Goal: Find specific page/section: Find specific page/section

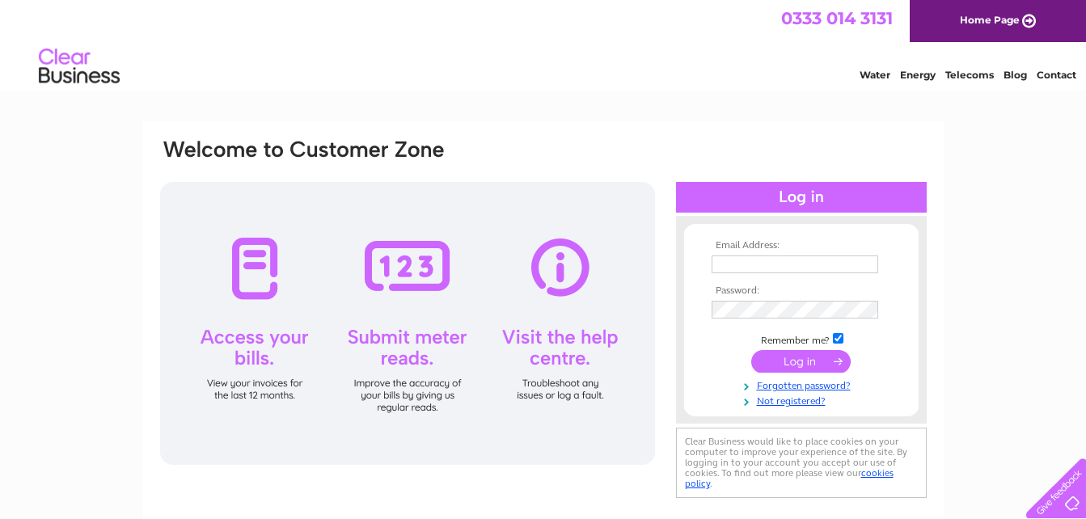
type input "[EMAIL_ADDRESS][DOMAIN_NAME]"
click at [804, 361] on input "submit" at bounding box center [800, 361] width 99 height 23
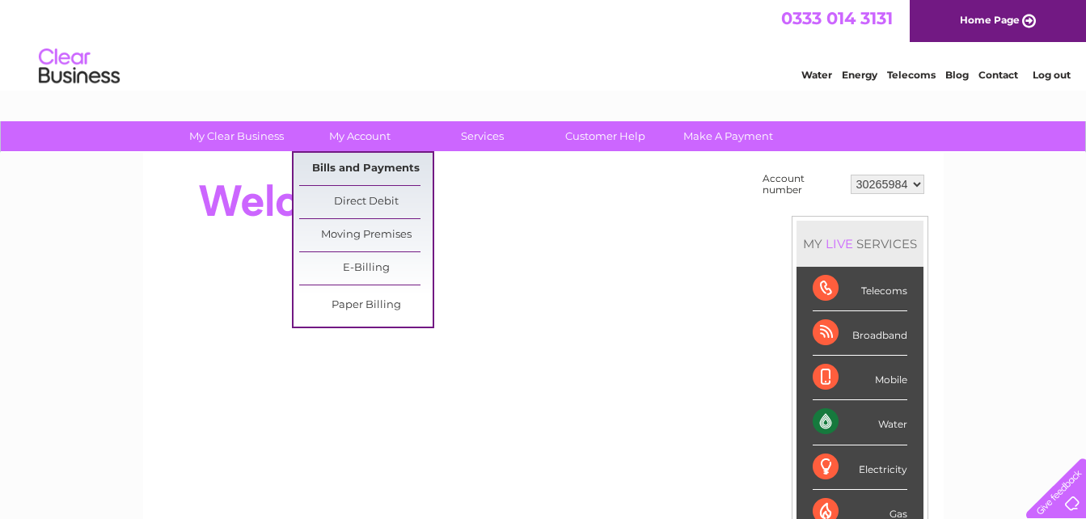
click at [372, 166] on link "Bills and Payments" at bounding box center [365, 169] width 133 height 32
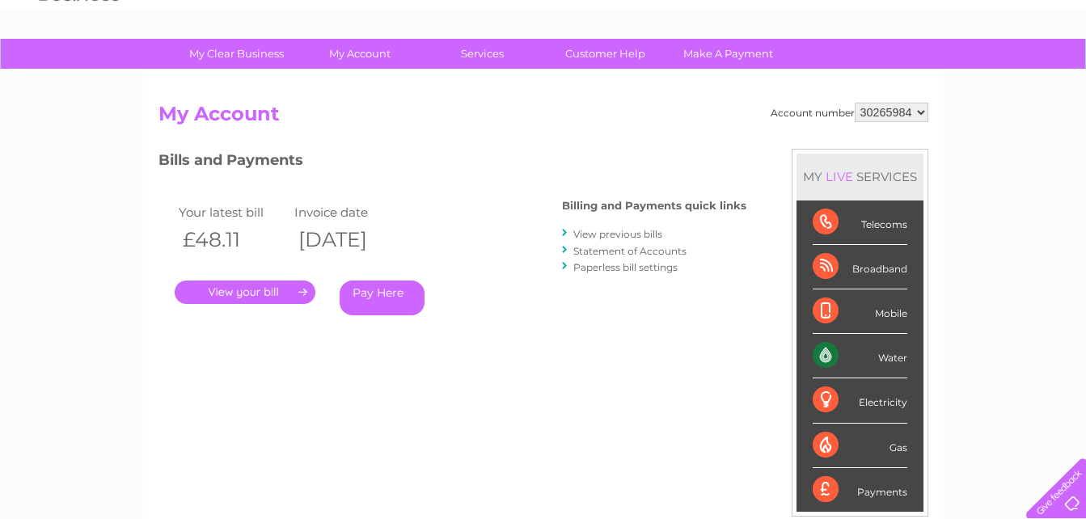
scroll to position [81, 0]
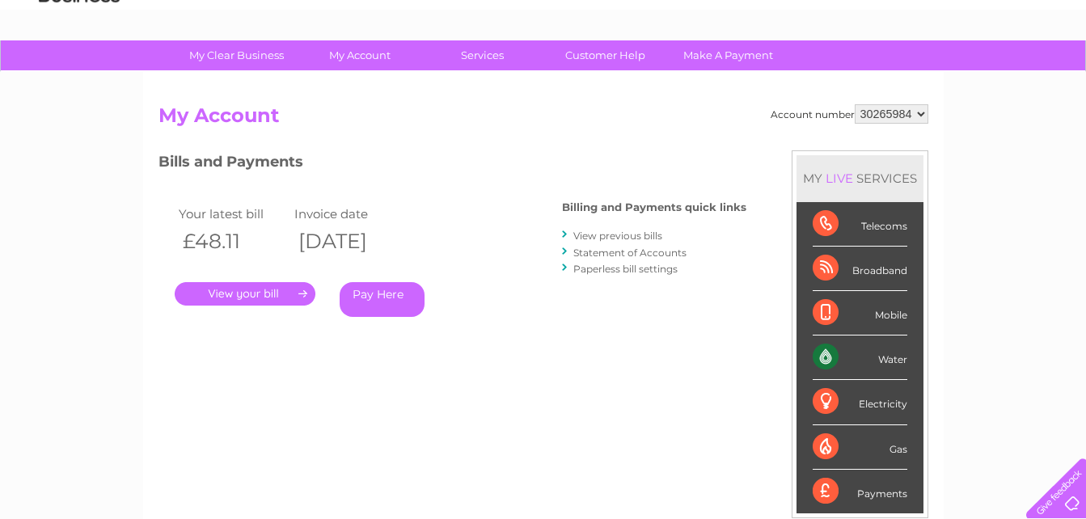
click at [266, 289] on link "." at bounding box center [245, 293] width 141 height 23
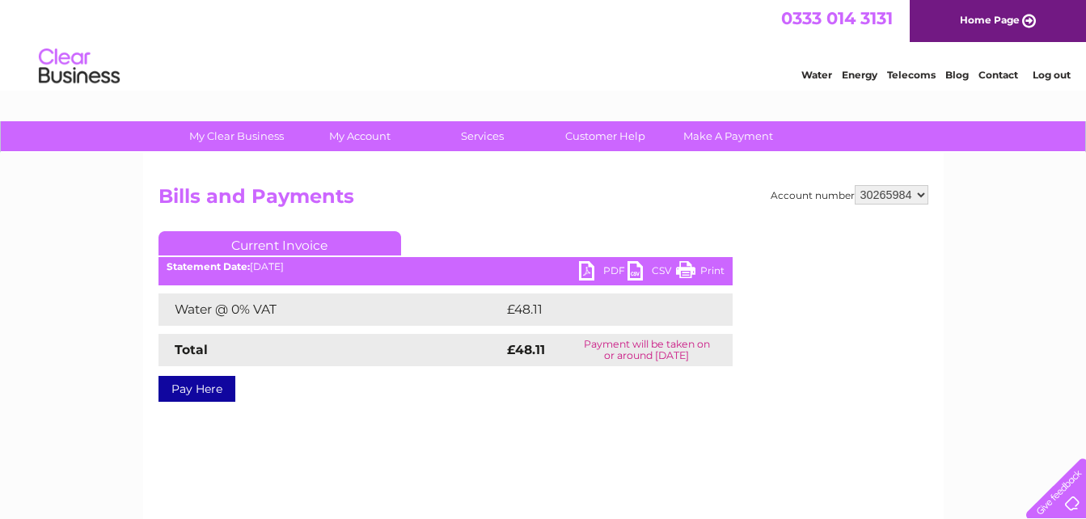
click at [704, 268] on link "Print" at bounding box center [700, 272] width 49 height 23
